Goal: Information Seeking & Learning: Check status

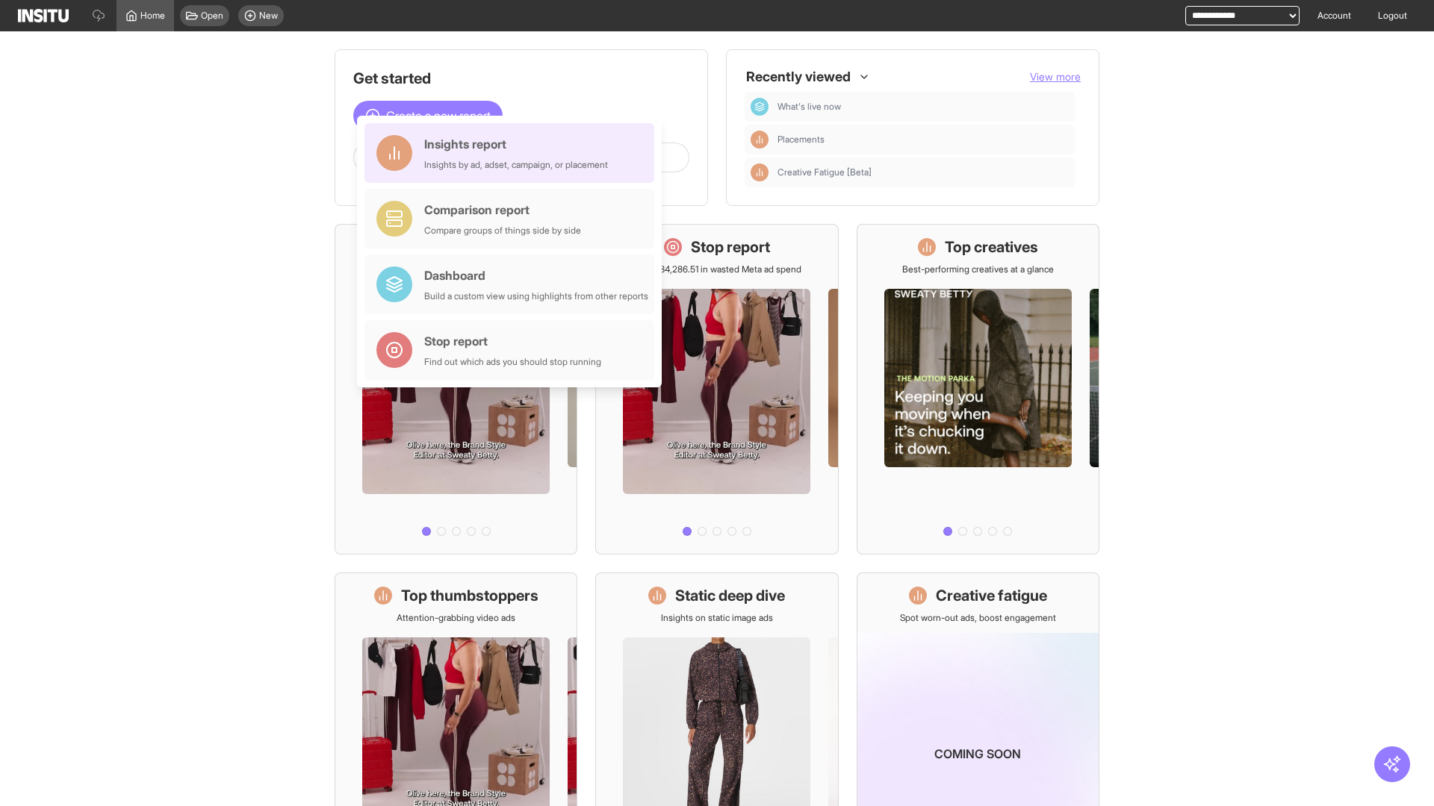
click at [513, 153] on div "Insights report Insights by ad, adset, campaign, or placement" at bounding box center [516, 153] width 184 height 36
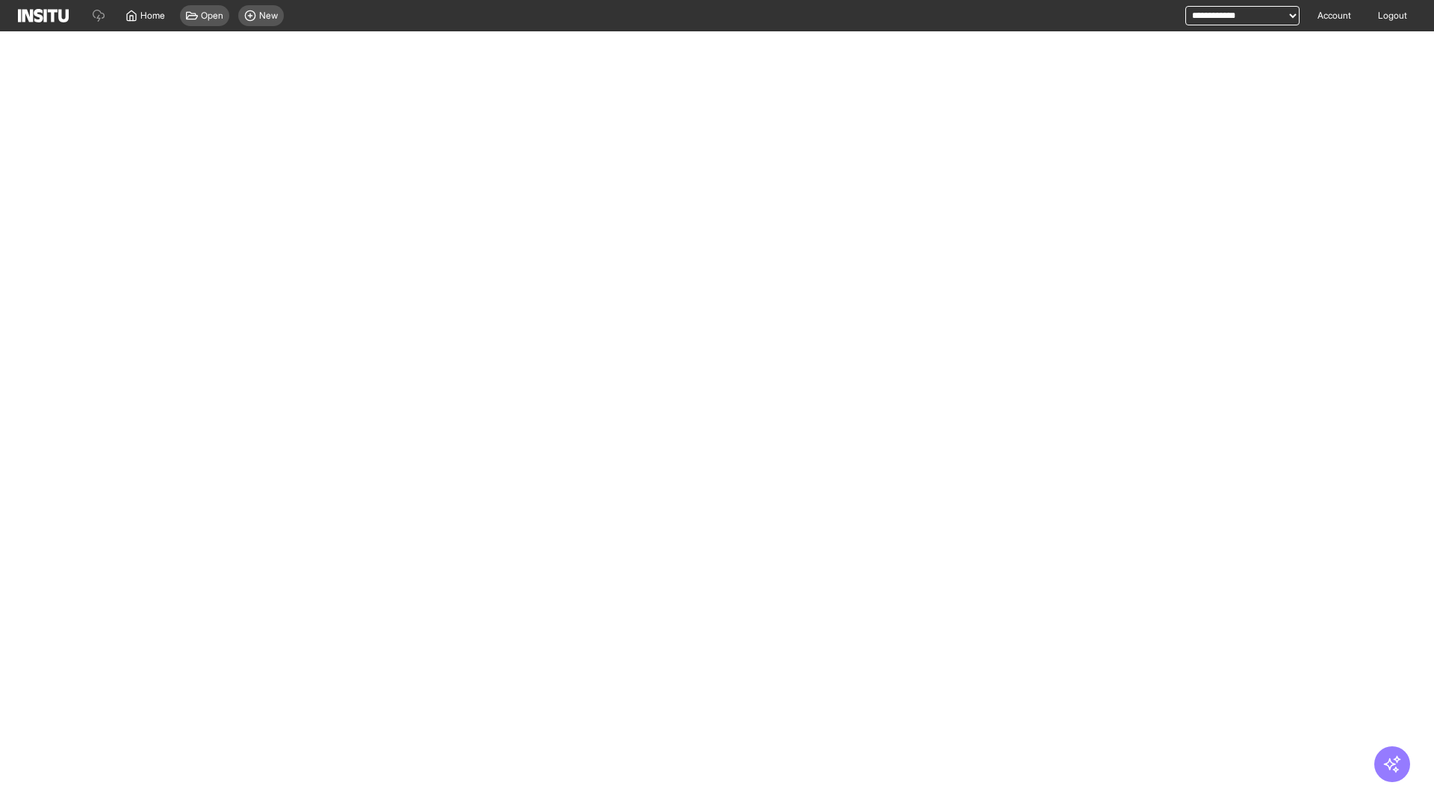
select select "**"
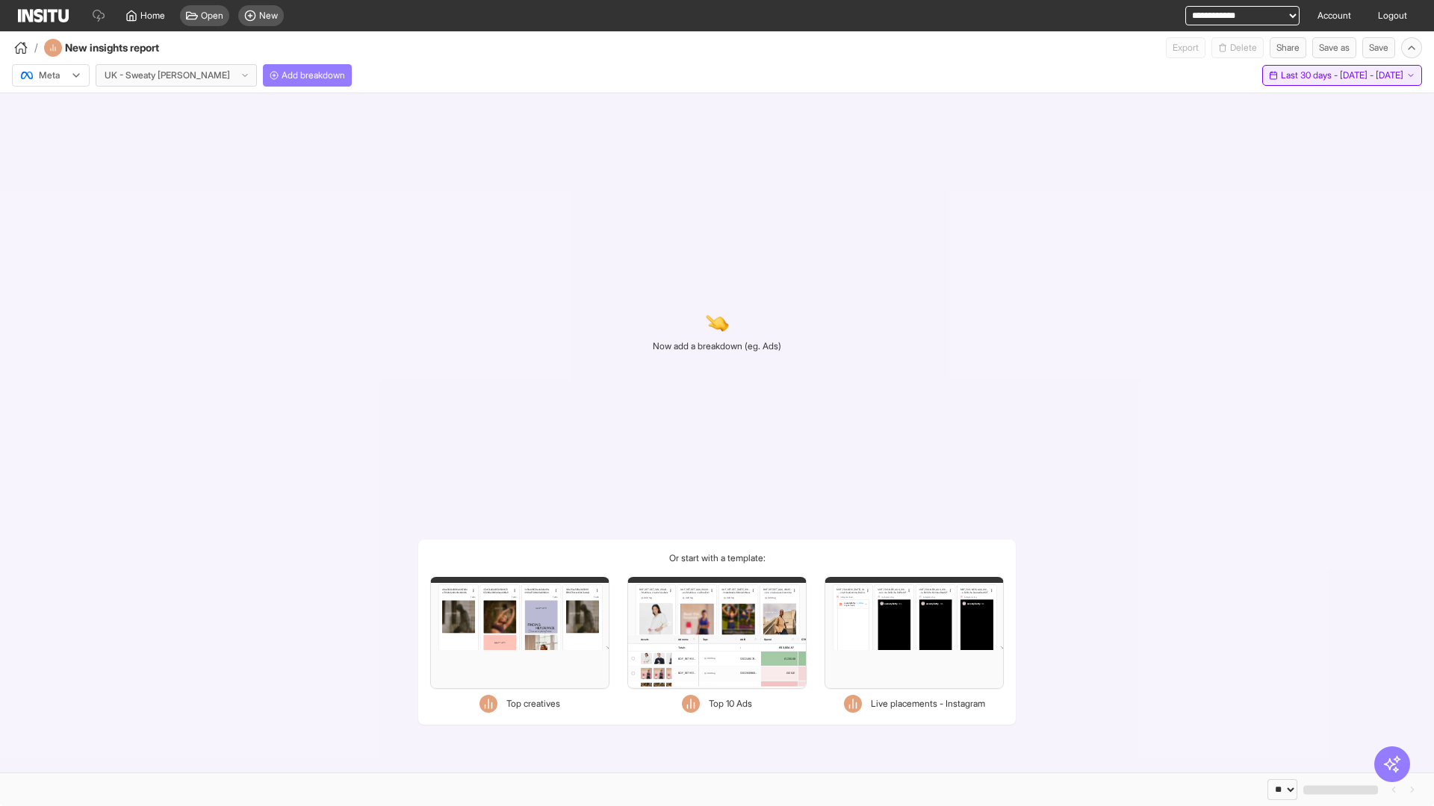
click at [1320, 75] on span "Last 30 days - [DATE] - [DATE]" at bounding box center [1342, 75] width 122 height 12
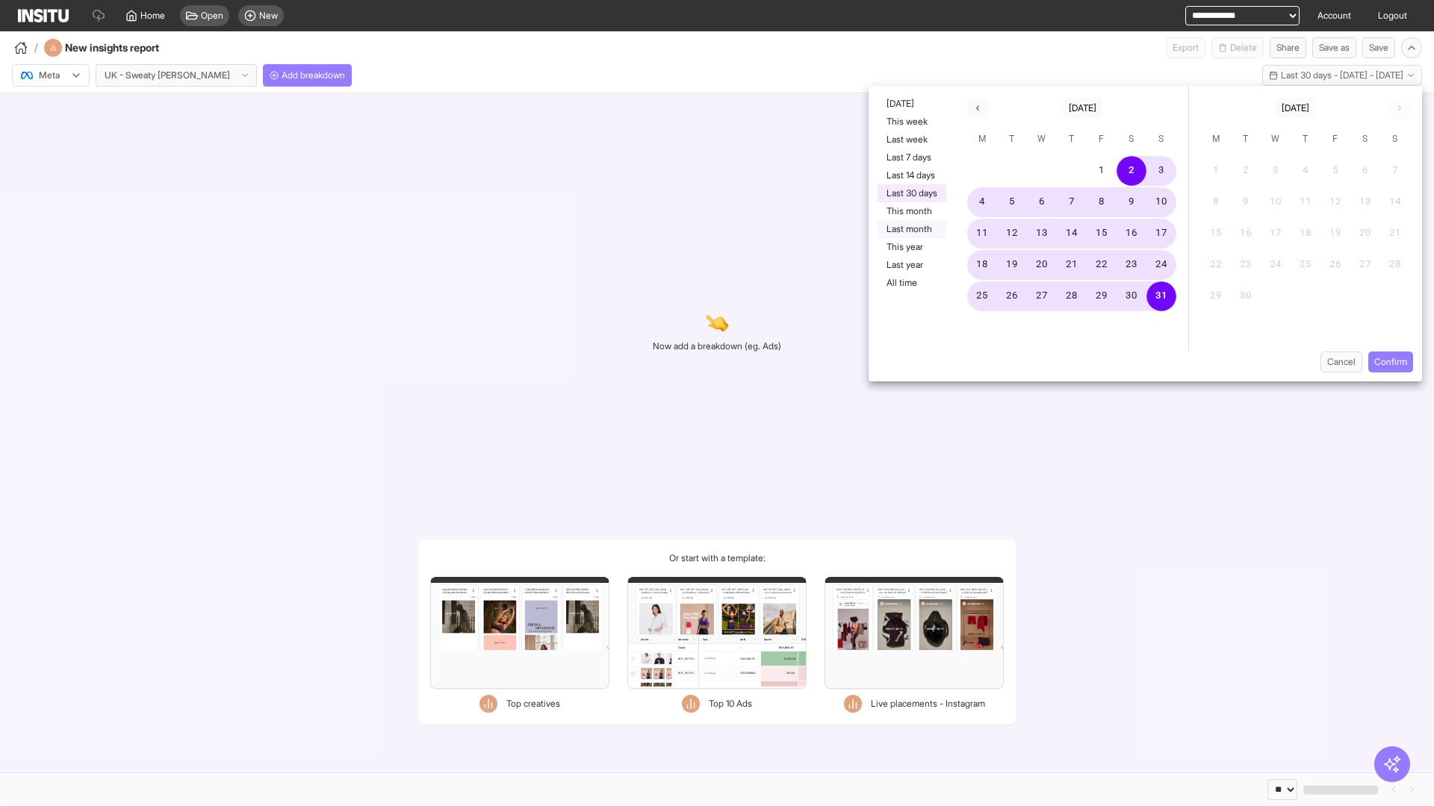
click at [910, 229] on button "Last month" at bounding box center [911, 229] width 69 height 18
